Goal: Transaction & Acquisition: Book appointment/travel/reservation

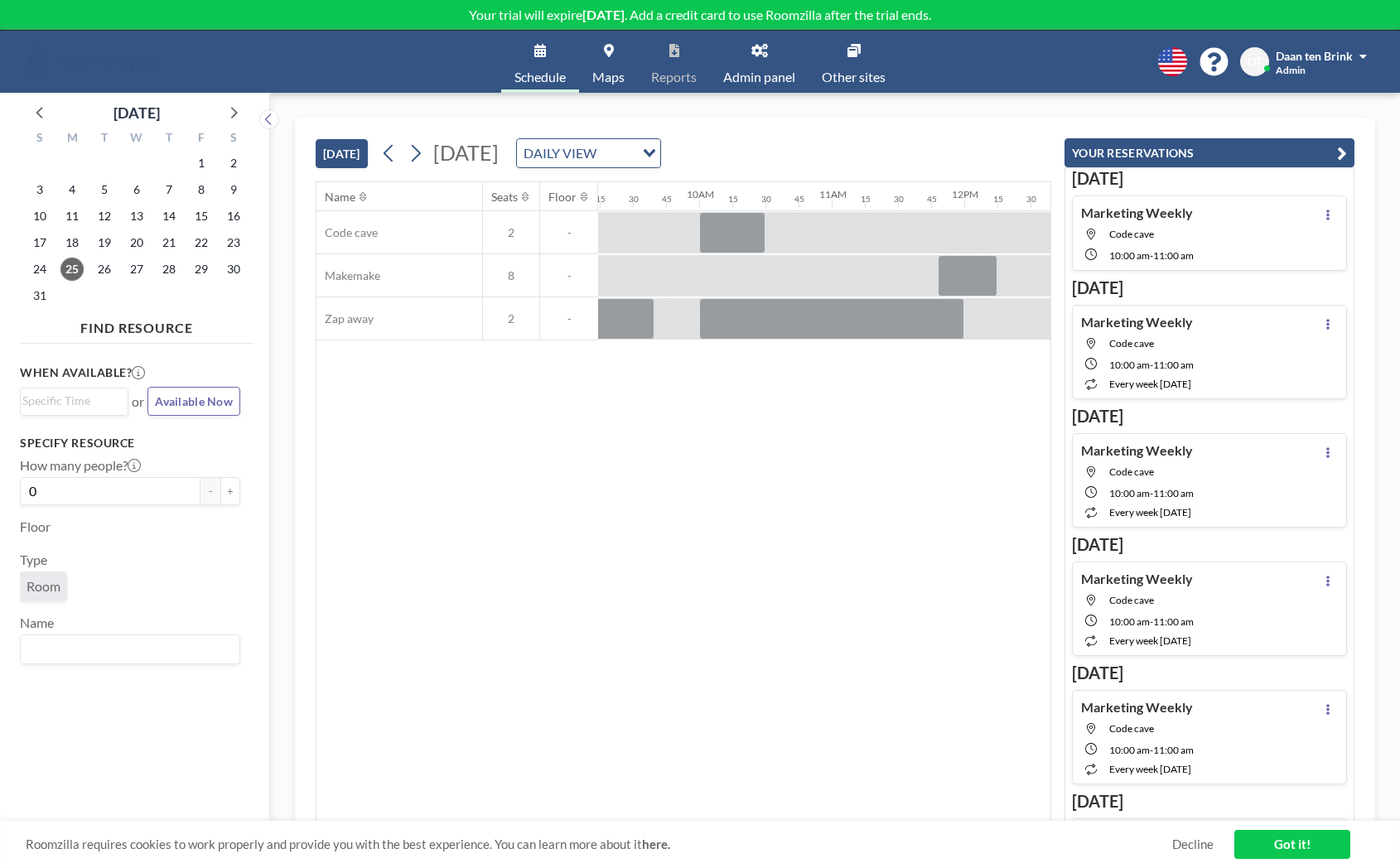
scroll to position [0, 1226]
click at [422, 151] on icon at bounding box center [415, 153] width 16 height 25
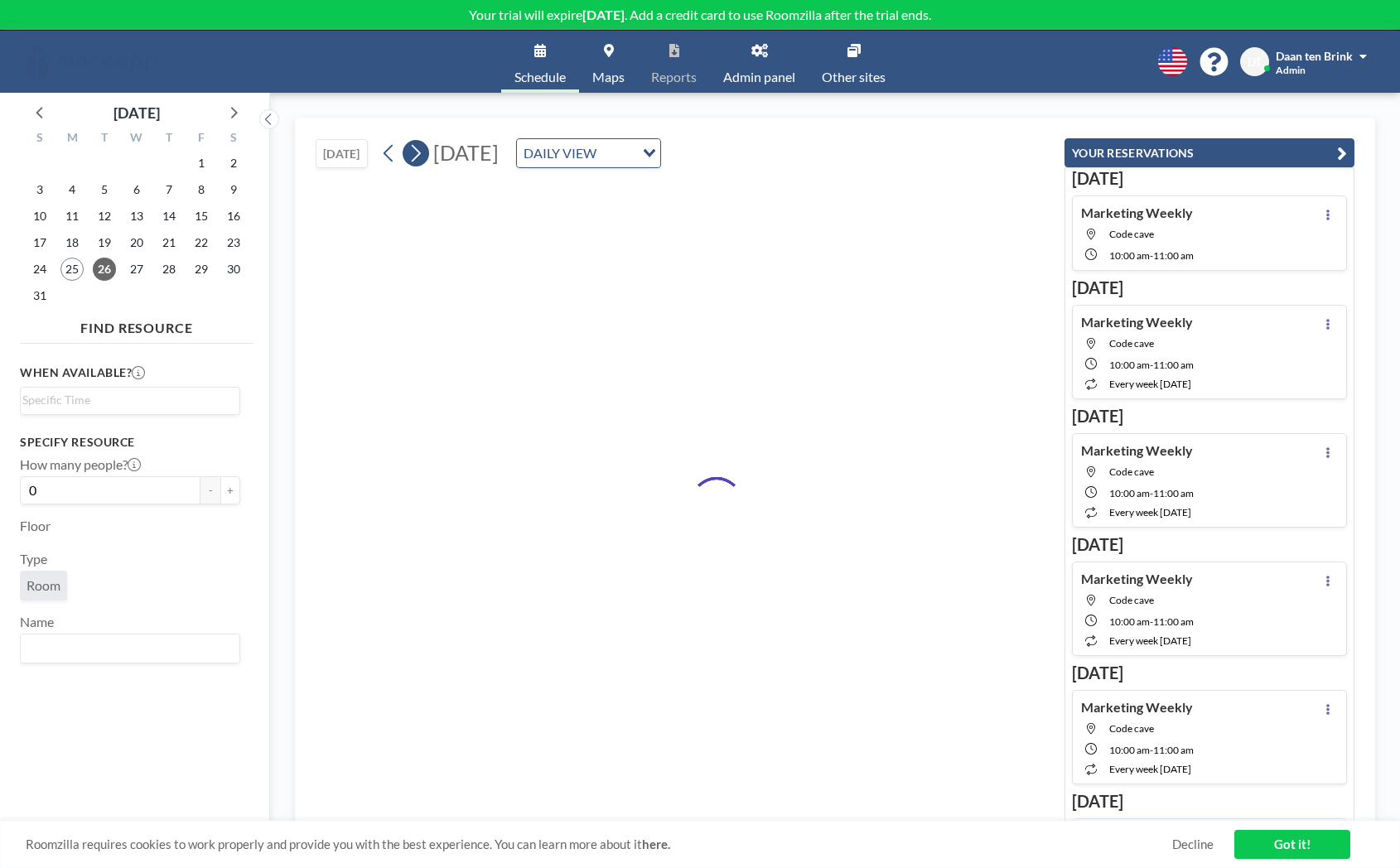
click at [422, 151] on icon at bounding box center [415, 153] width 16 height 25
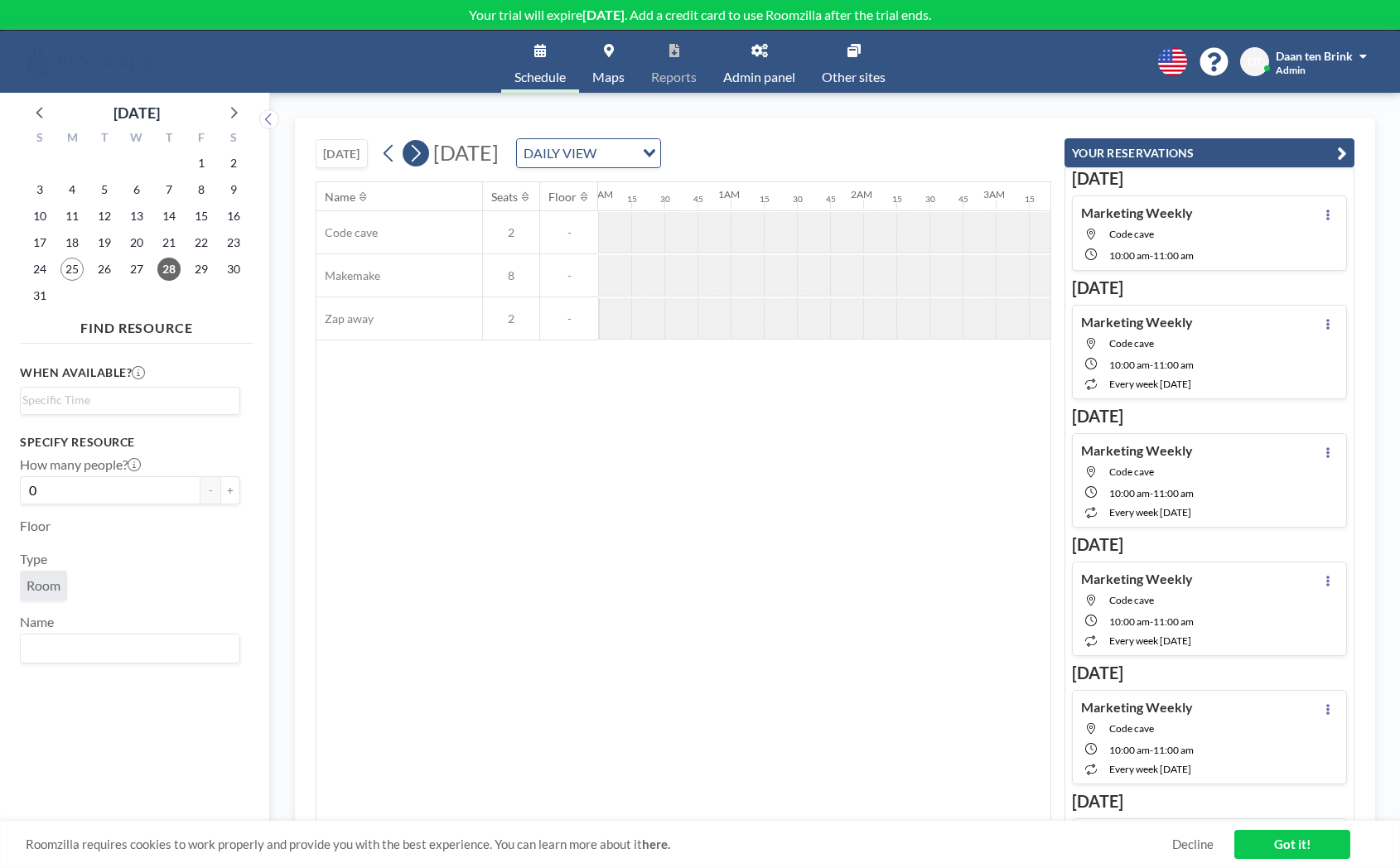
click at [422, 151] on icon at bounding box center [415, 153] width 16 height 25
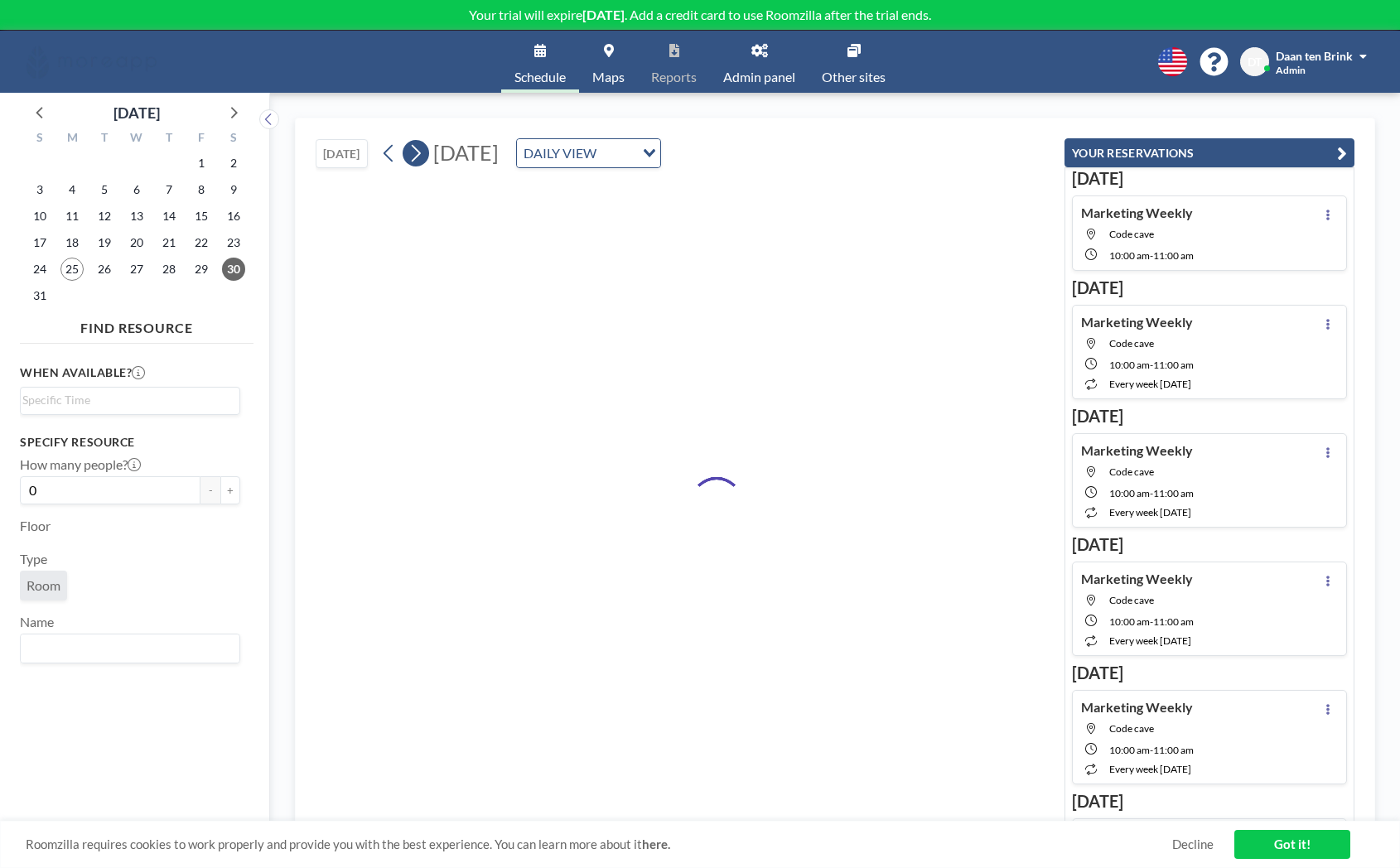
click at [422, 151] on icon at bounding box center [415, 153] width 16 height 25
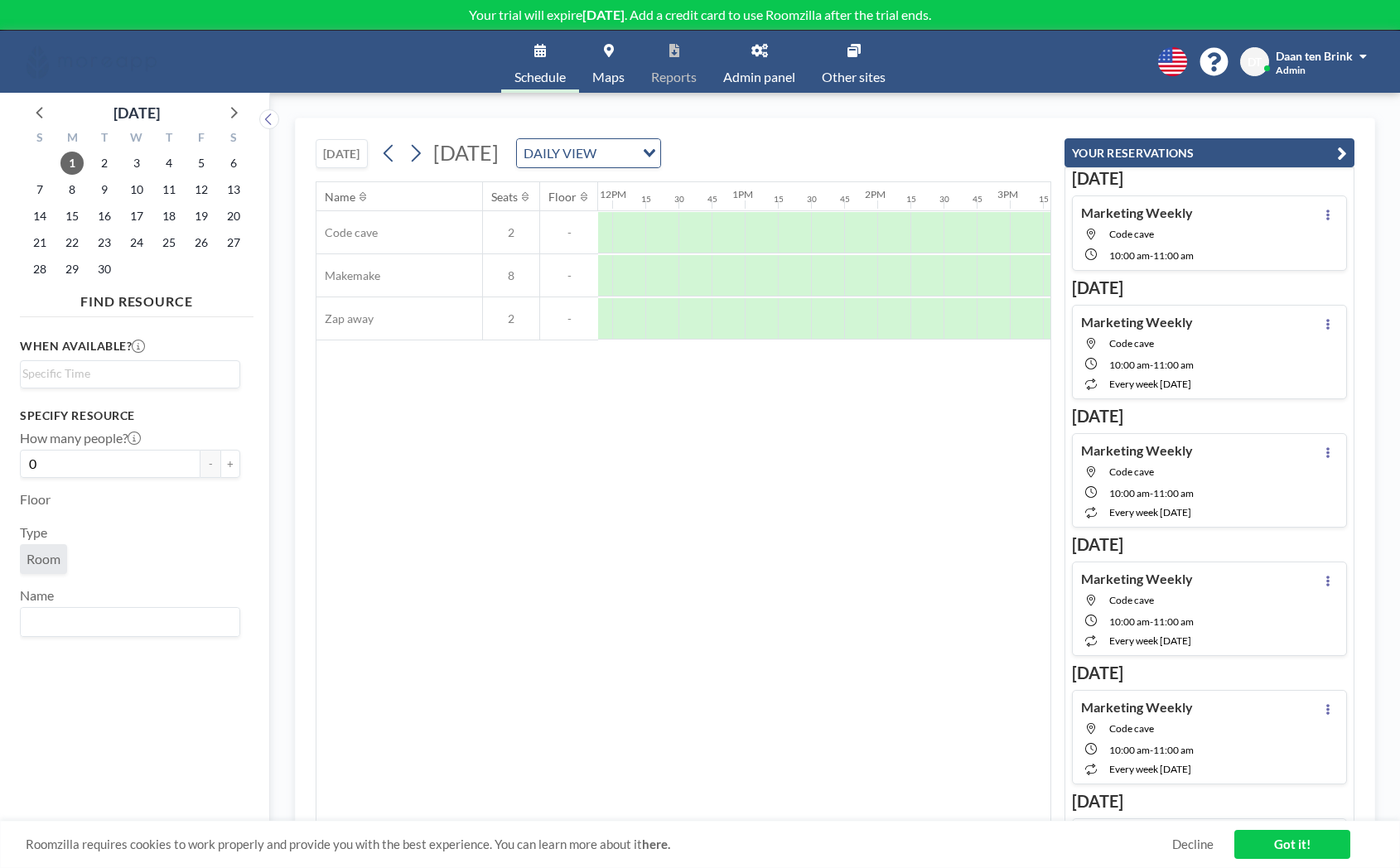
scroll to position [0, 1695]
click at [707, 294] on div at bounding box center [709, 275] width 33 height 42
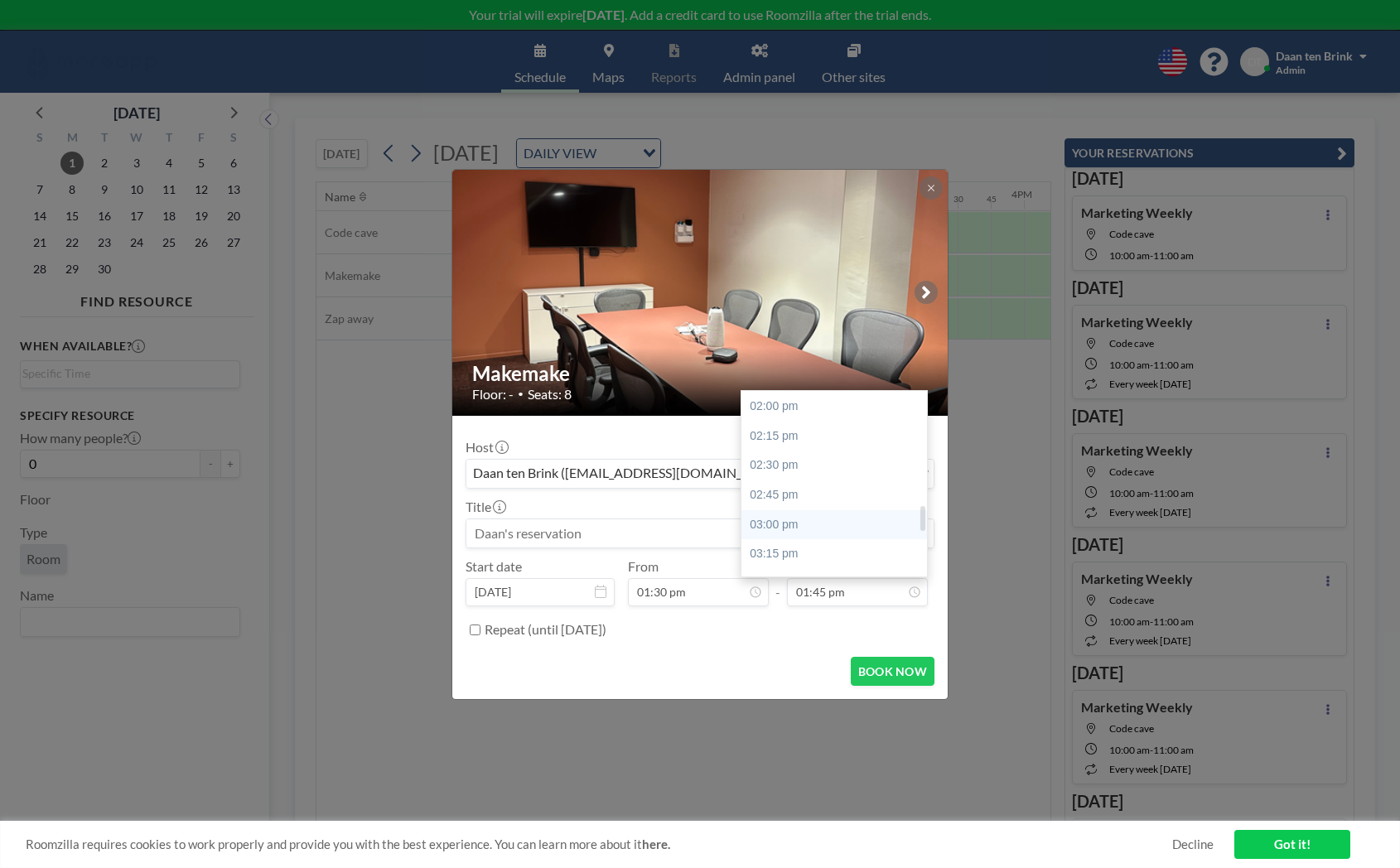
scroll to position [826, 0]
click at [797, 525] on div "03:00 pm" at bounding box center [834, 523] width 186 height 30
type input "03:00 pm"
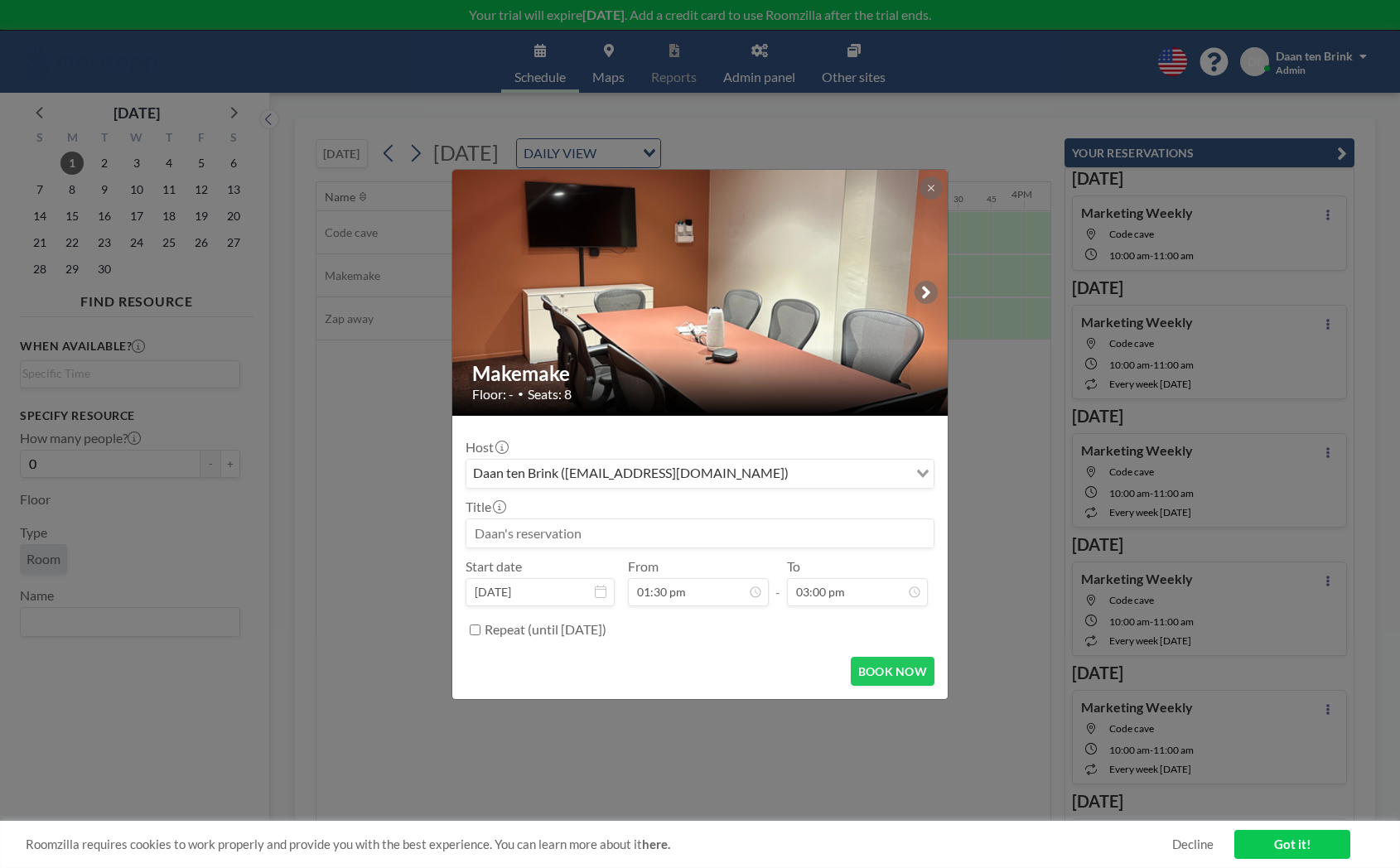
click at [604, 534] on input at bounding box center [699, 533] width 467 height 28
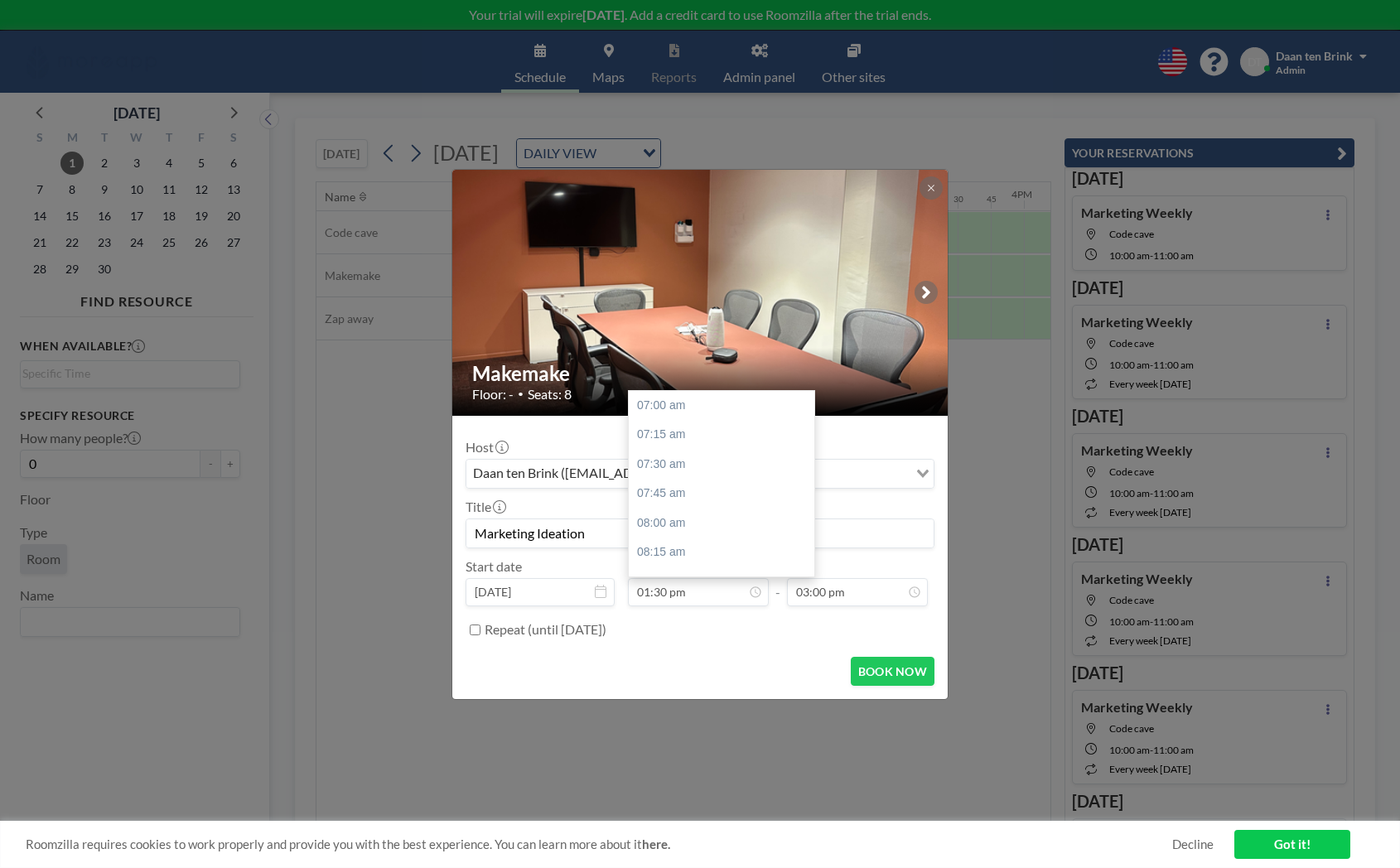
scroll to position [766, 0]
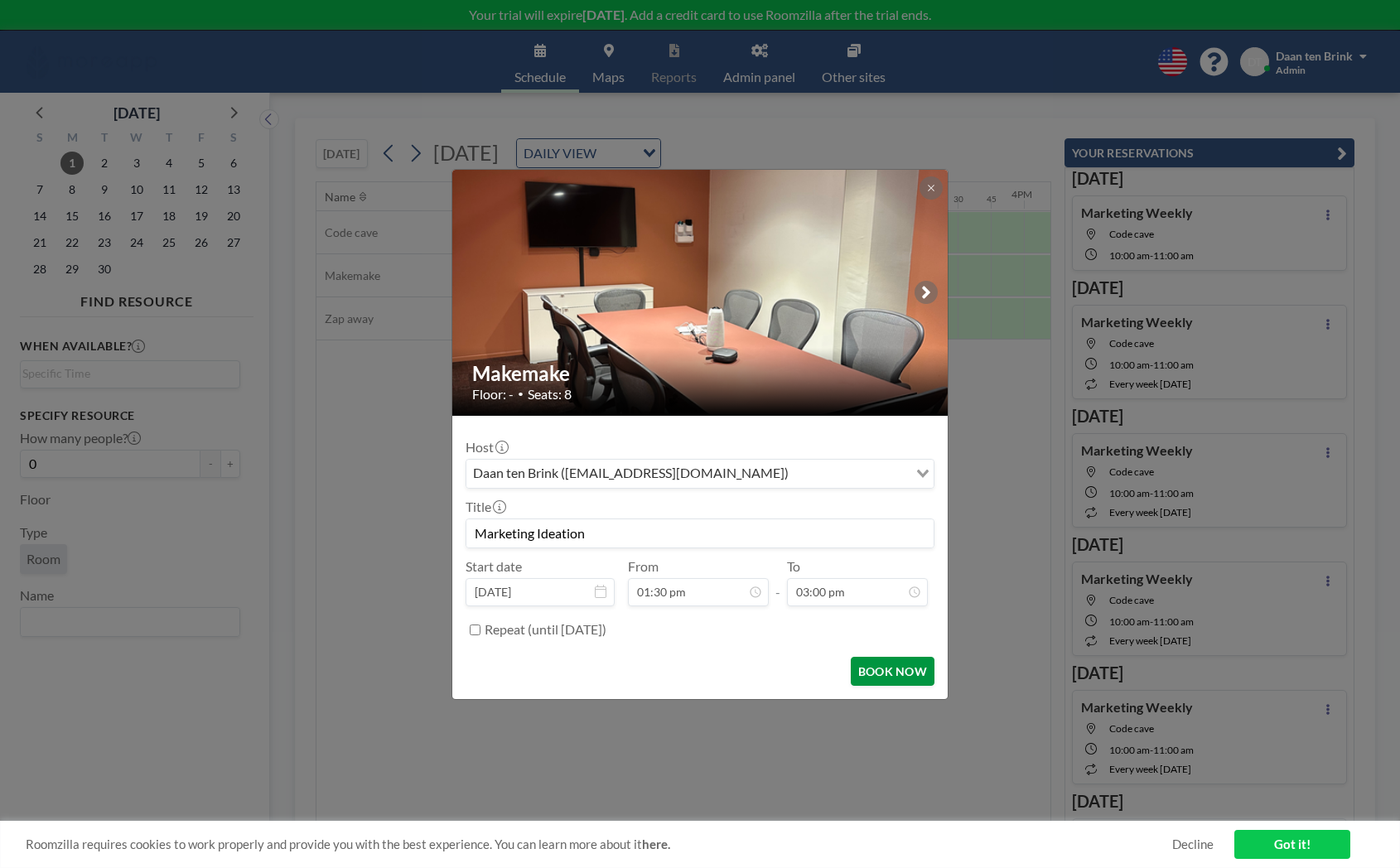
type input "Marketing Ideation"
click at [863, 675] on button "BOOK NOW" at bounding box center [892, 671] width 84 height 29
